Goal: Information Seeking & Learning: Learn about a topic

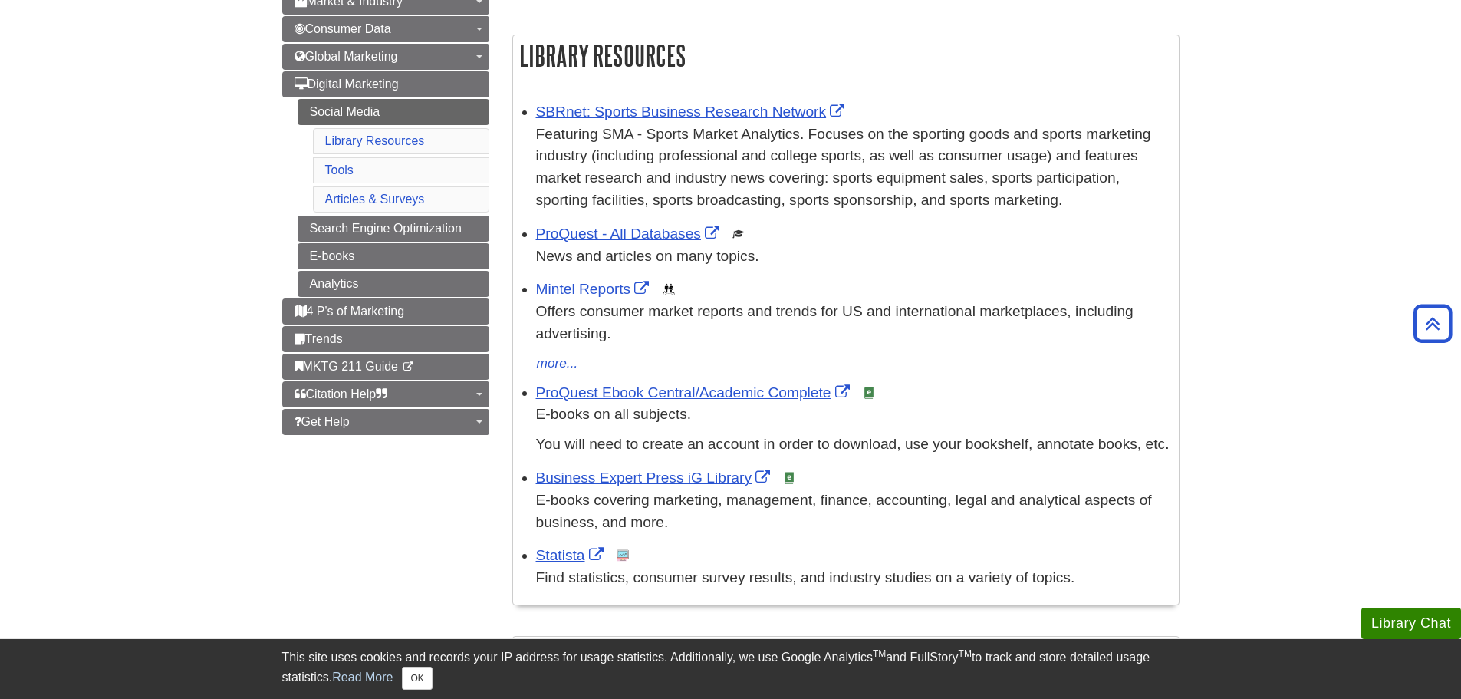
scroll to position [77, 0]
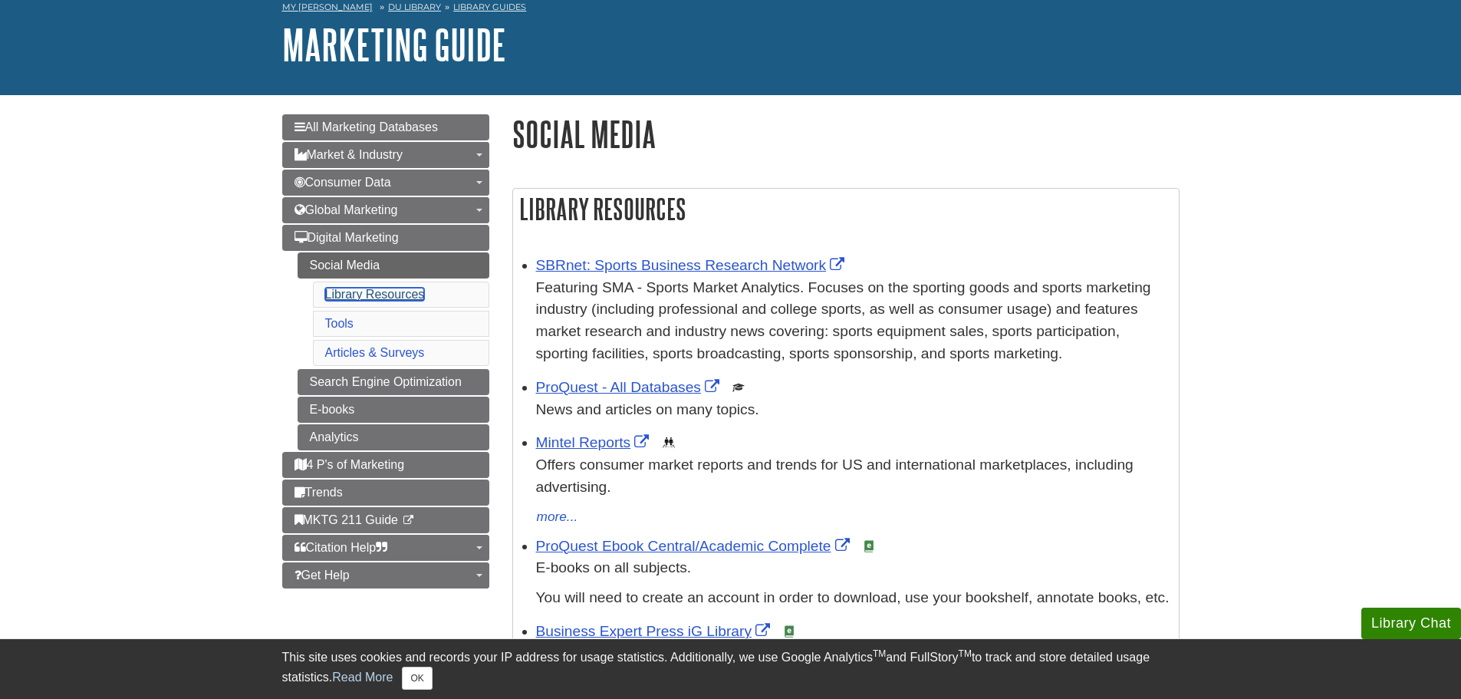
click at [356, 294] on link "Library Resources" at bounding box center [375, 294] width 100 height 13
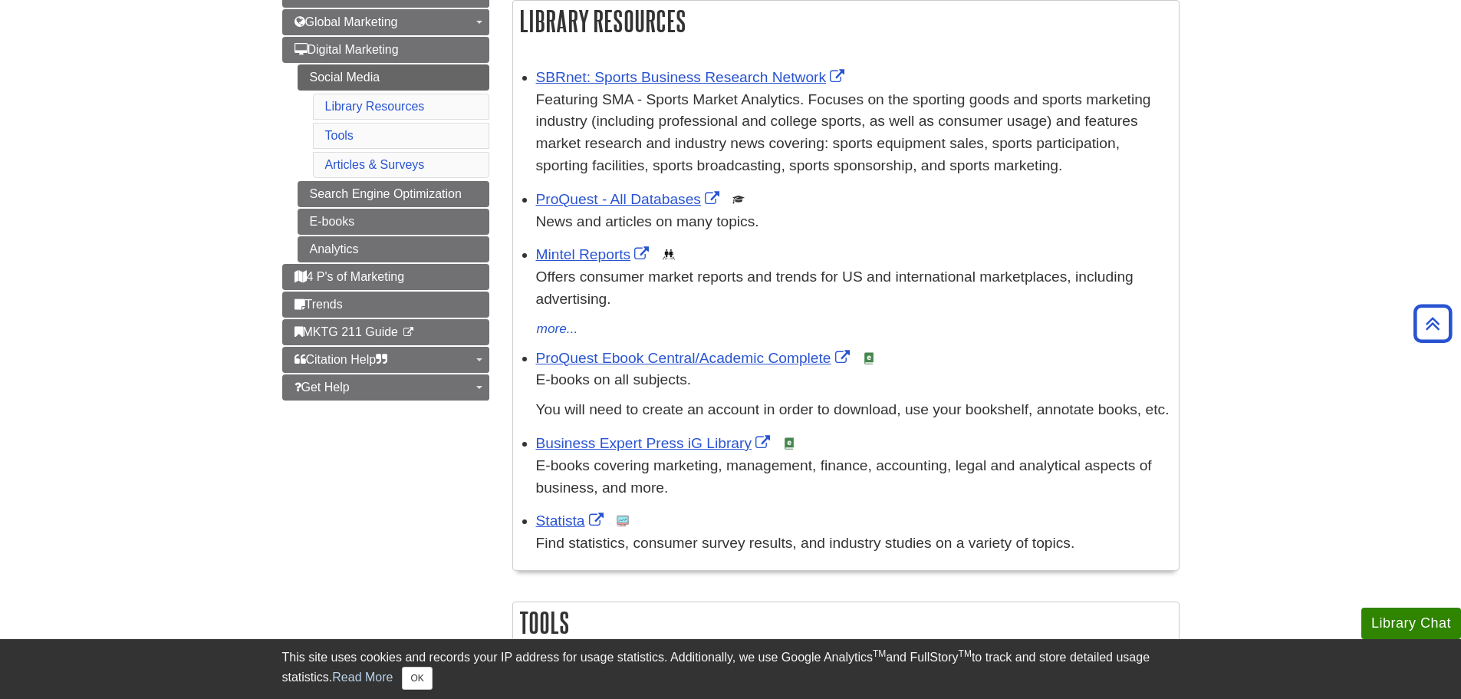
scroll to position [648, 0]
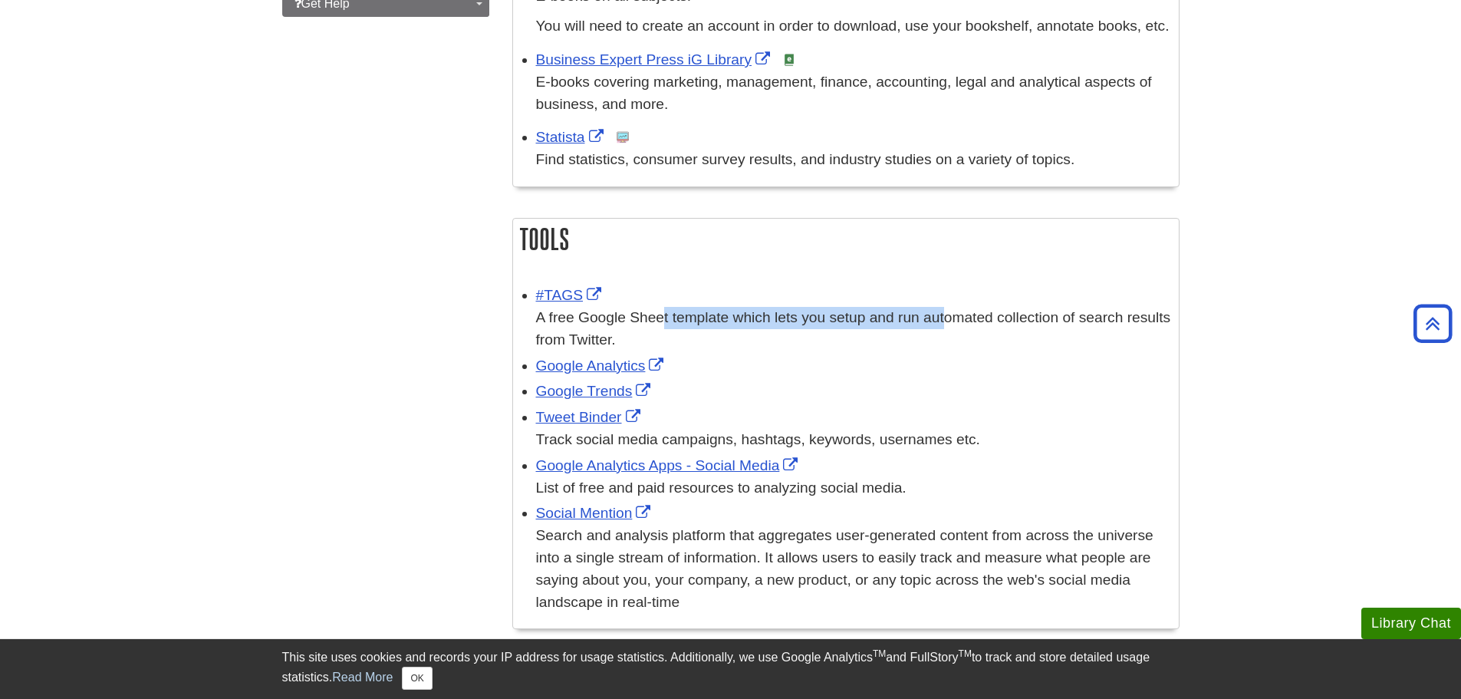
drag, startPoint x: 633, startPoint y: 316, endPoint x: 858, endPoint y: 327, distance: 225.8
click at [858, 327] on div "A free Google Sheet template which lets you setup and run automated collection …" at bounding box center [853, 329] width 635 height 44
click at [860, 329] on div "A free Google Sheet template which lets you setup and run automated collection …" at bounding box center [853, 329] width 635 height 44
click at [566, 294] on link "#TAGS" at bounding box center [571, 295] width 70 height 16
click at [606, 364] on link "Google Analytics" at bounding box center [602, 365] width 132 height 16
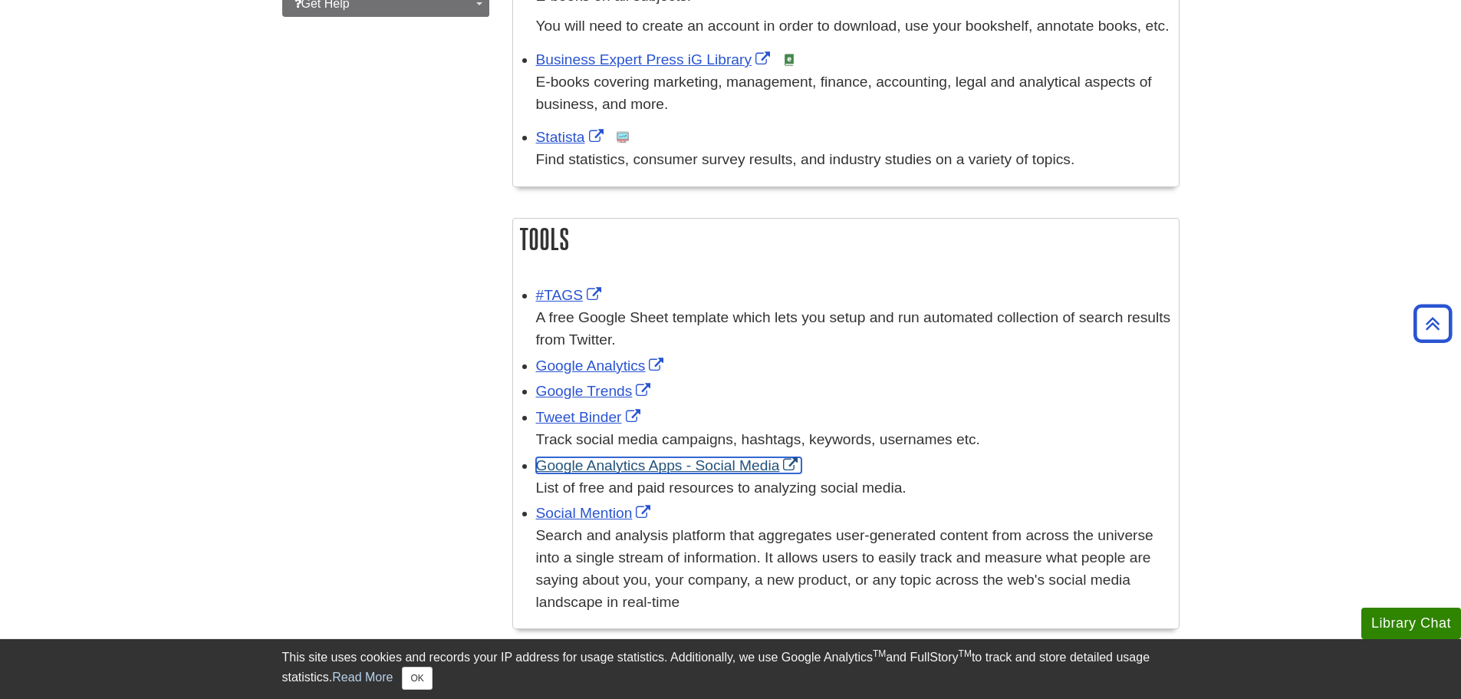
click at [689, 465] on link "Google Analytics Apps - Social Media" at bounding box center [669, 465] width 266 height 16
click at [586, 512] on link "Social Mention" at bounding box center [595, 513] width 119 height 16
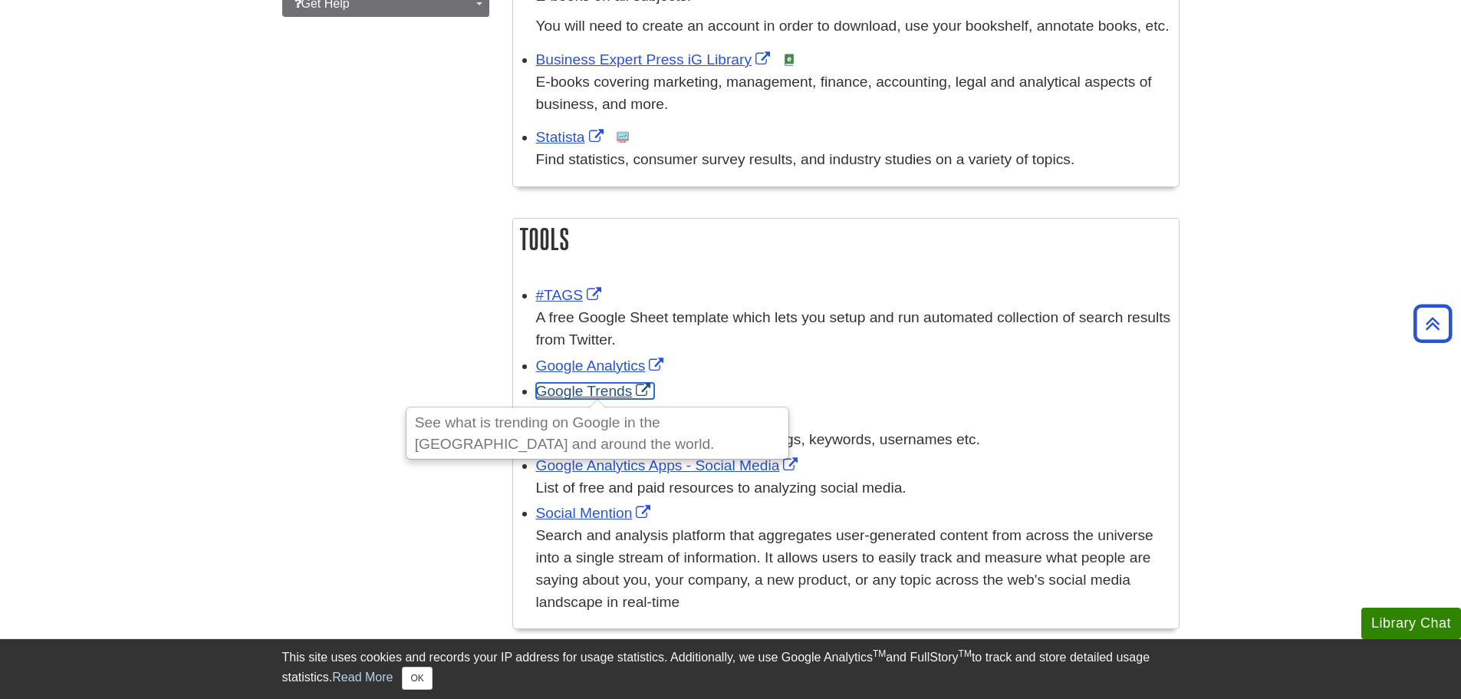
click at [592, 390] on link "Google Trends" at bounding box center [595, 391] width 119 height 16
click at [566, 297] on link "#TAGS" at bounding box center [571, 295] width 70 height 16
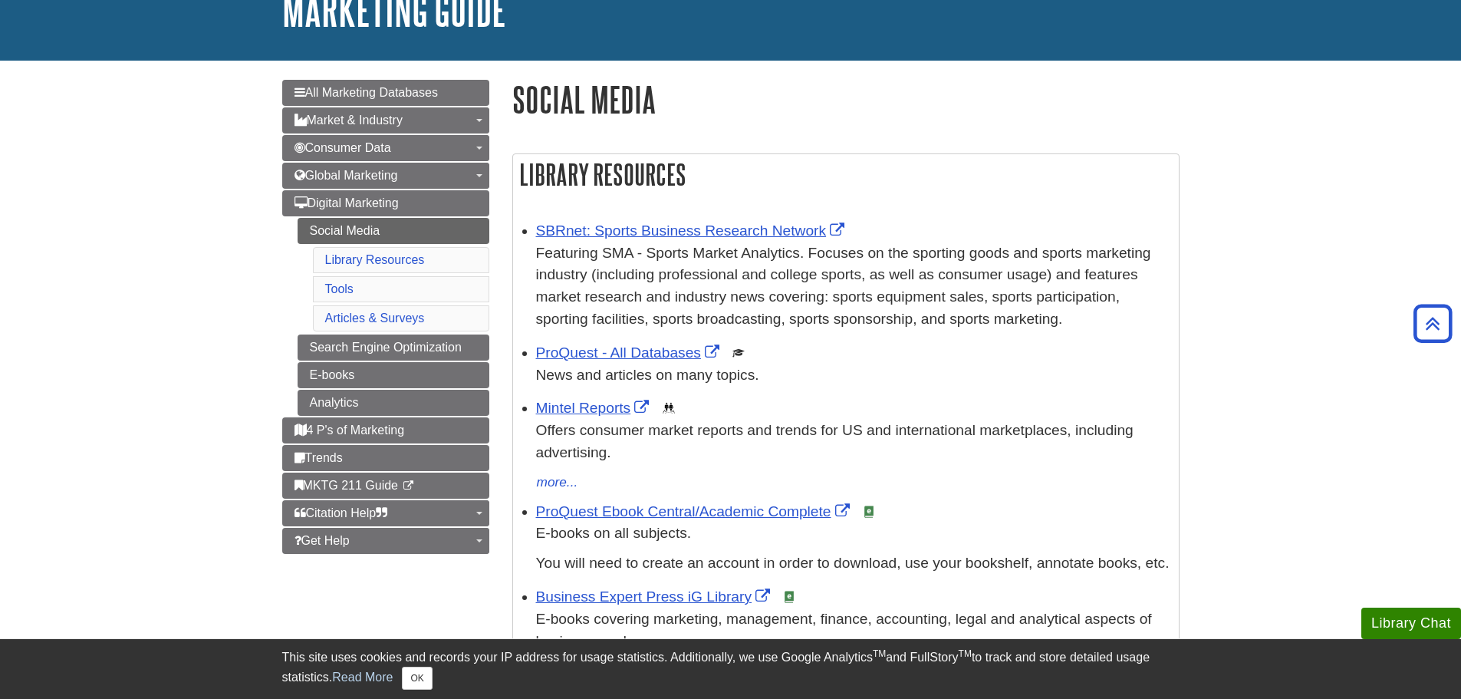
scroll to position [0, 0]
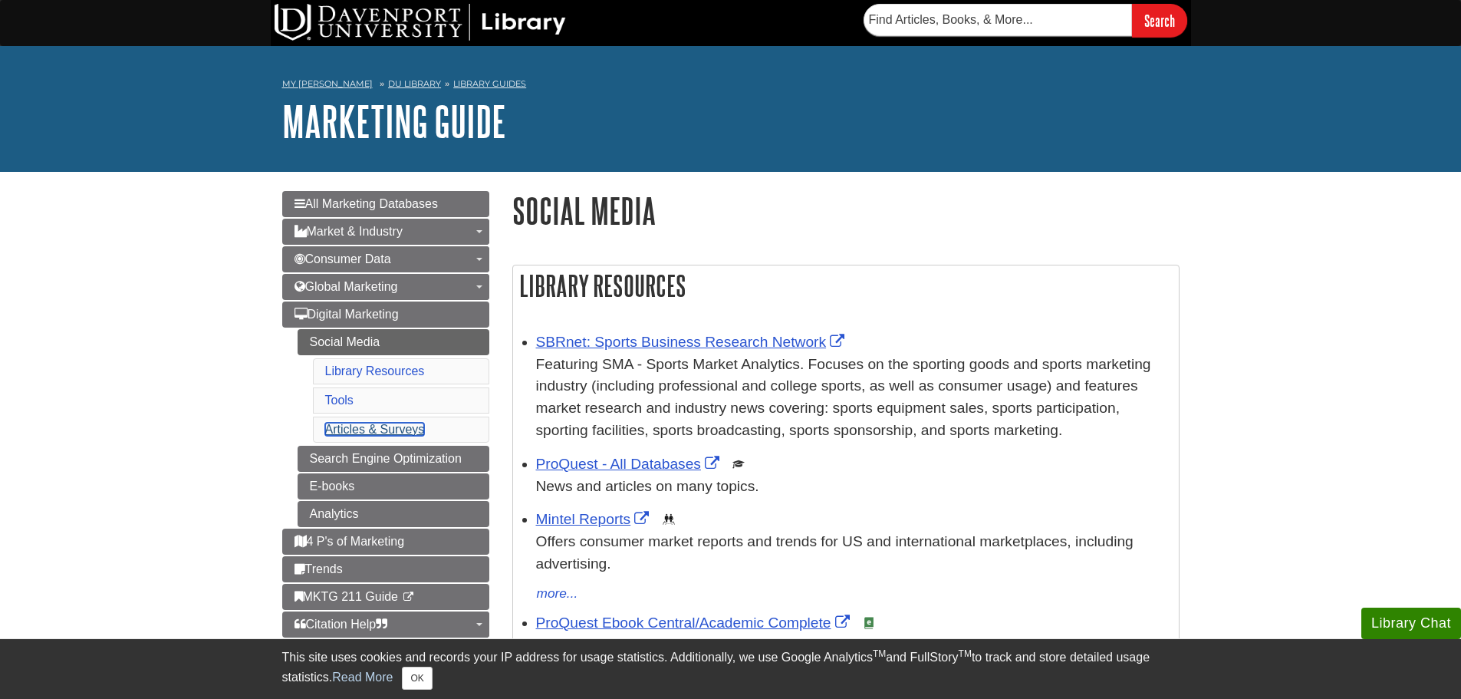
click at [380, 428] on link "Articles & Surveys" at bounding box center [375, 429] width 100 height 13
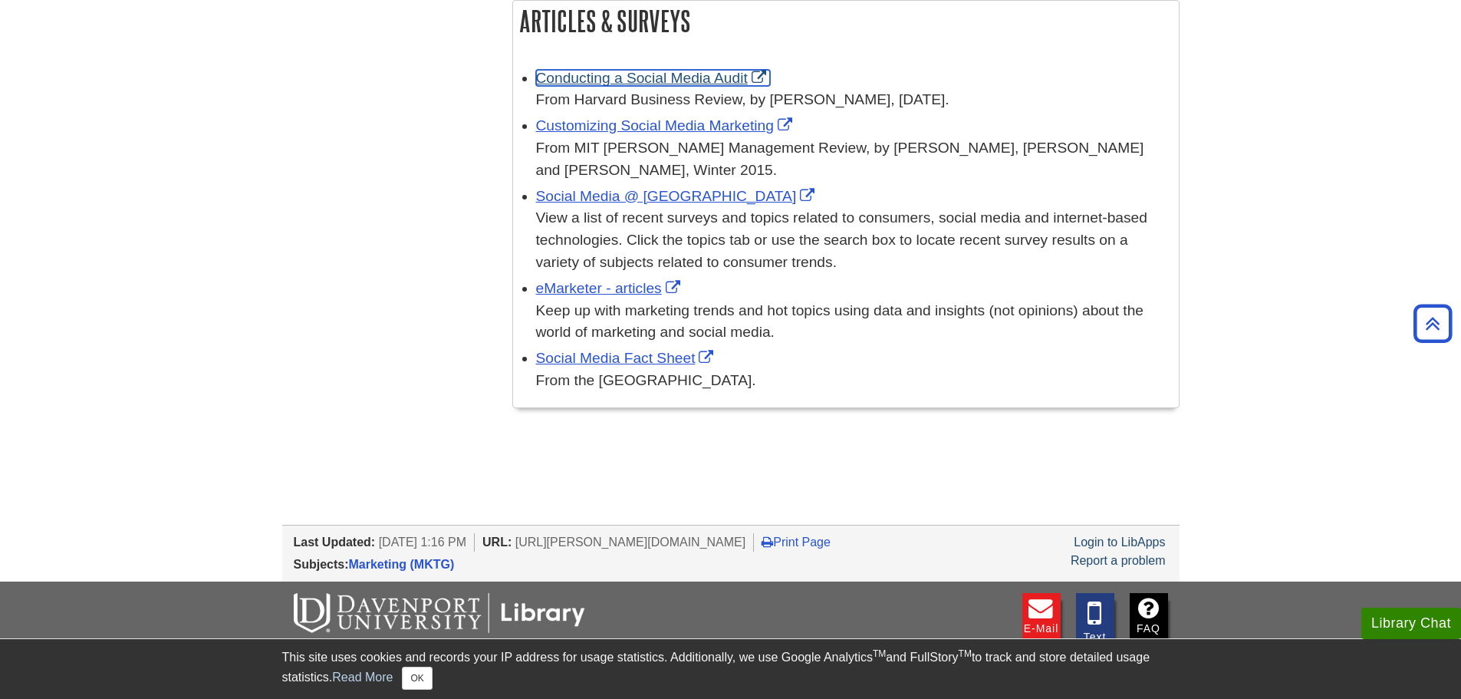
click at [637, 78] on link "Conducting a Social Media Audit" at bounding box center [653, 78] width 234 height 16
click at [632, 285] on link "eMarketer - articles" at bounding box center [610, 288] width 148 height 16
